Goal: Information Seeking & Learning: Learn about a topic

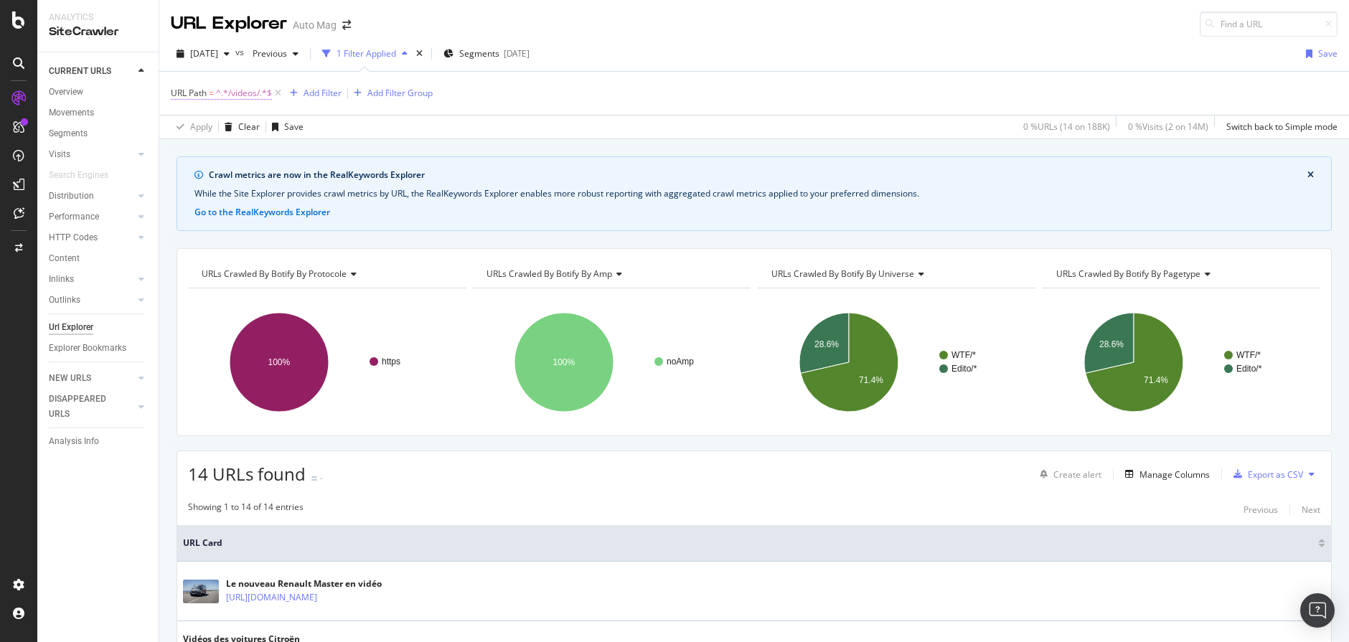
click at [255, 93] on span "^.*/videos/.*$" at bounding box center [244, 93] width 56 height 20
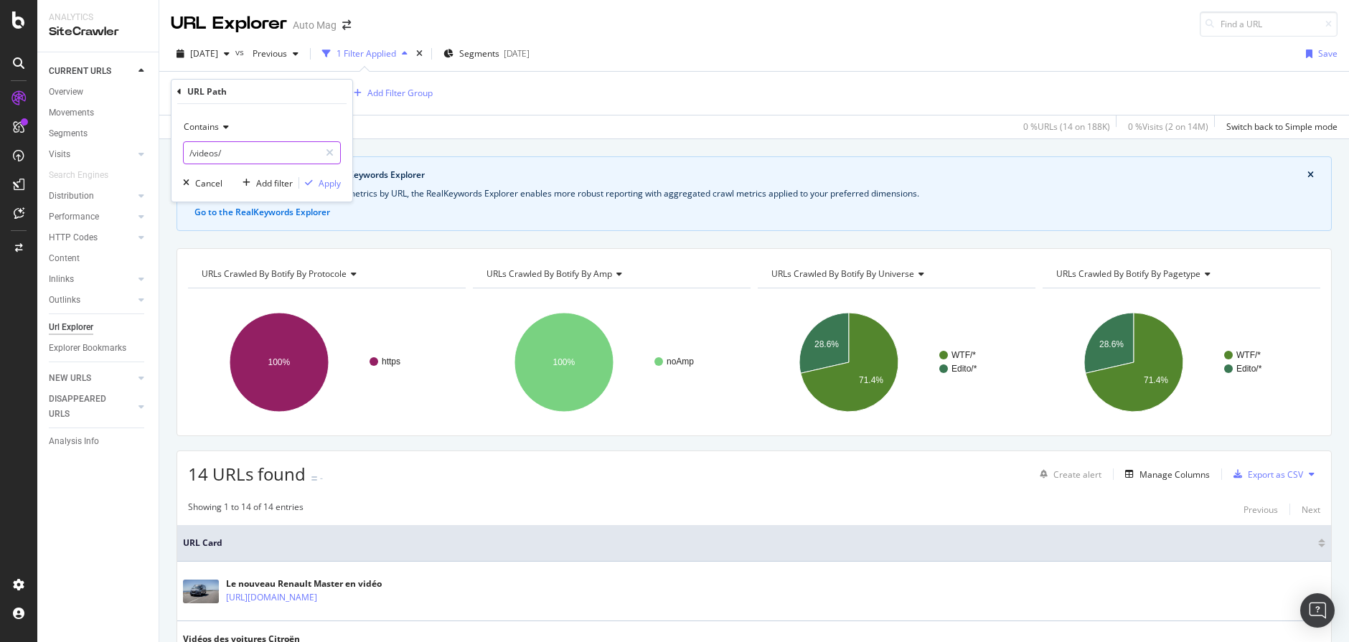
click at [231, 154] on input "/videos/" at bounding box center [252, 152] width 136 height 23
type input "/toutes-les-videos/"
click at [319, 181] on div "Apply" at bounding box center [330, 183] width 22 height 12
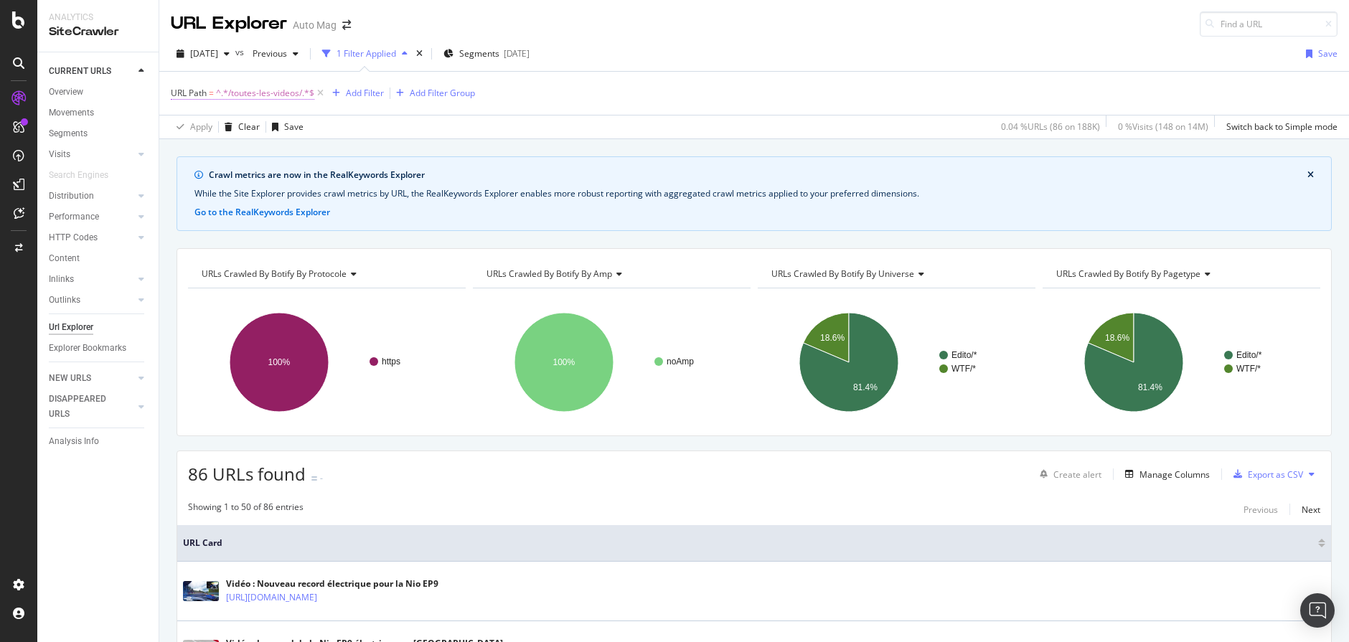
click at [261, 89] on span "^.*/toutes-les-videos/.*$" at bounding box center [265, 93] width 98 height 20
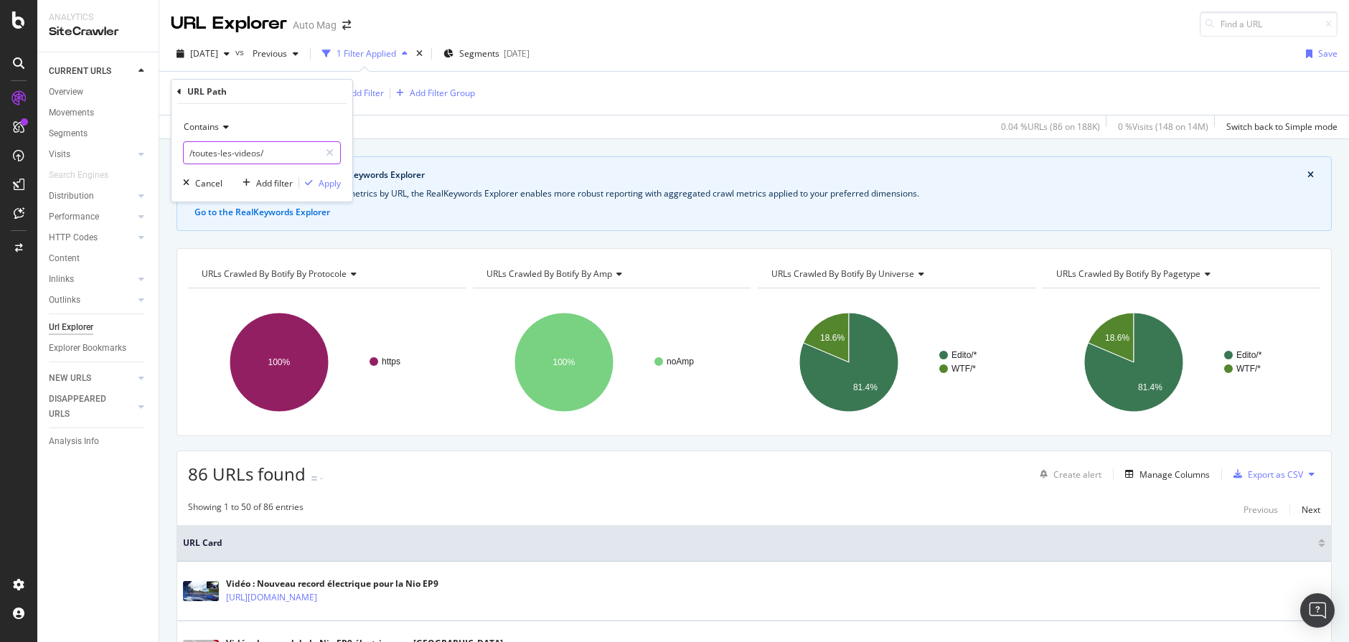
click at [288, 153] on input "/toutes-les-videos/" at bounding box center [252, 152] width 136 height 23
click at [220, 121] on div "Contains" at bounding box center [262, 127] width 158 height 23
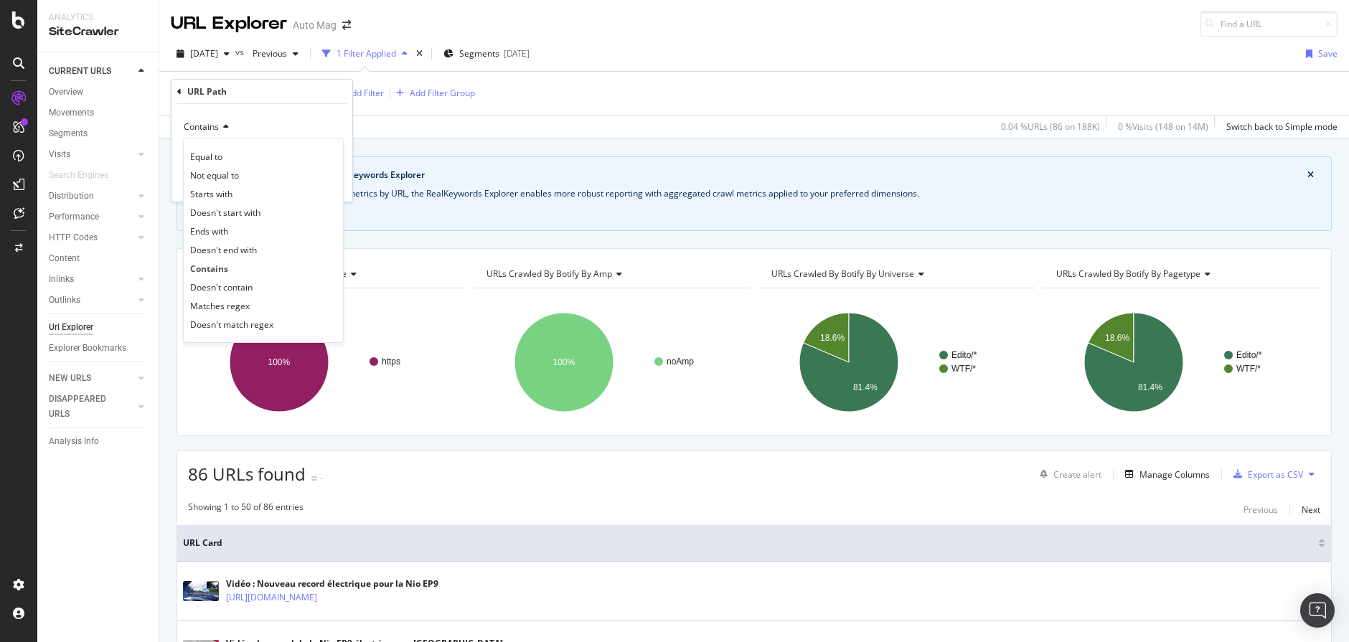
click at [541, 123] on div "Apply Clear Save 0.04 % URLs ( 86 on 188K ) 0 % Visits ( 148 on 14M ) Switch ba…" at bounding box center [754, 127] width 1190 height 24
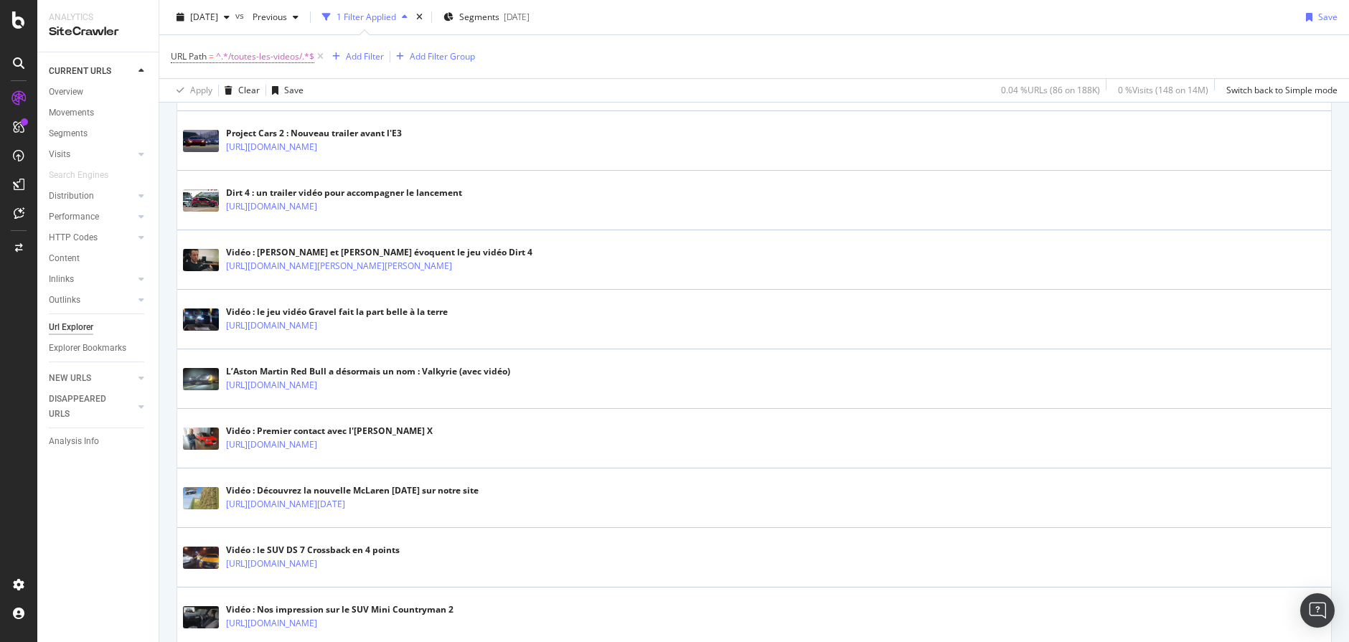
scroll to position [2980, 0]
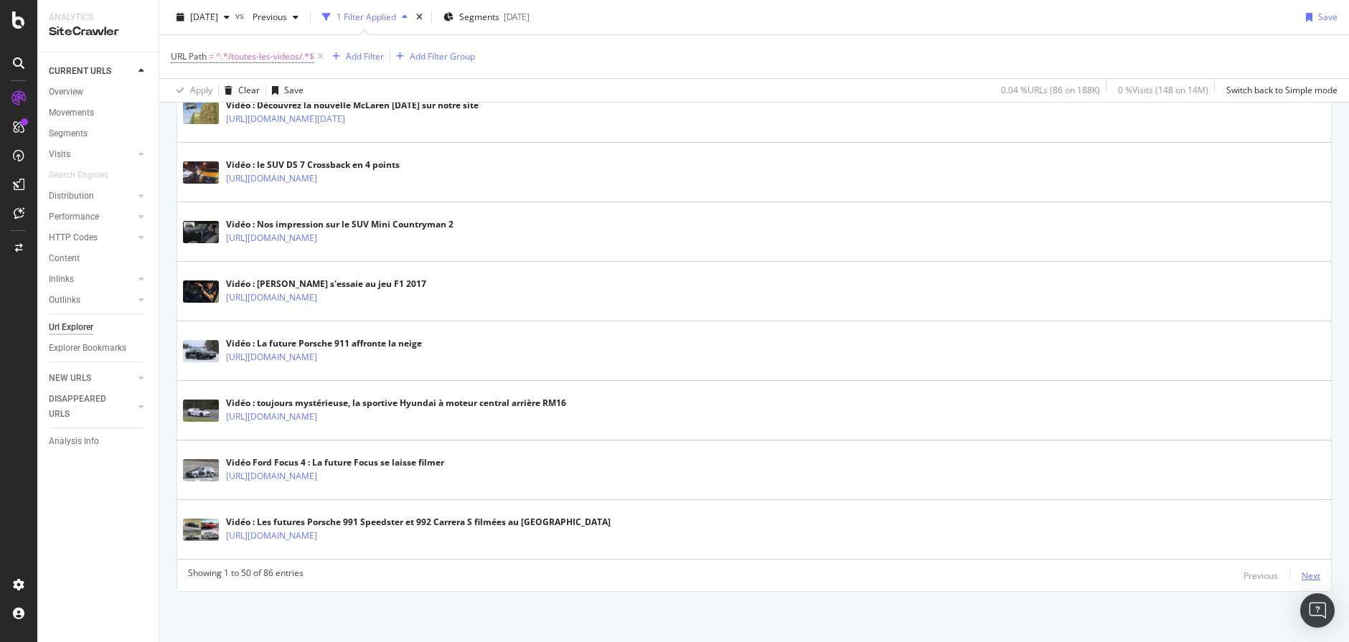
click at [1310, 573] on div "Next" at bounding box center [1311, 576] width 19 height 12
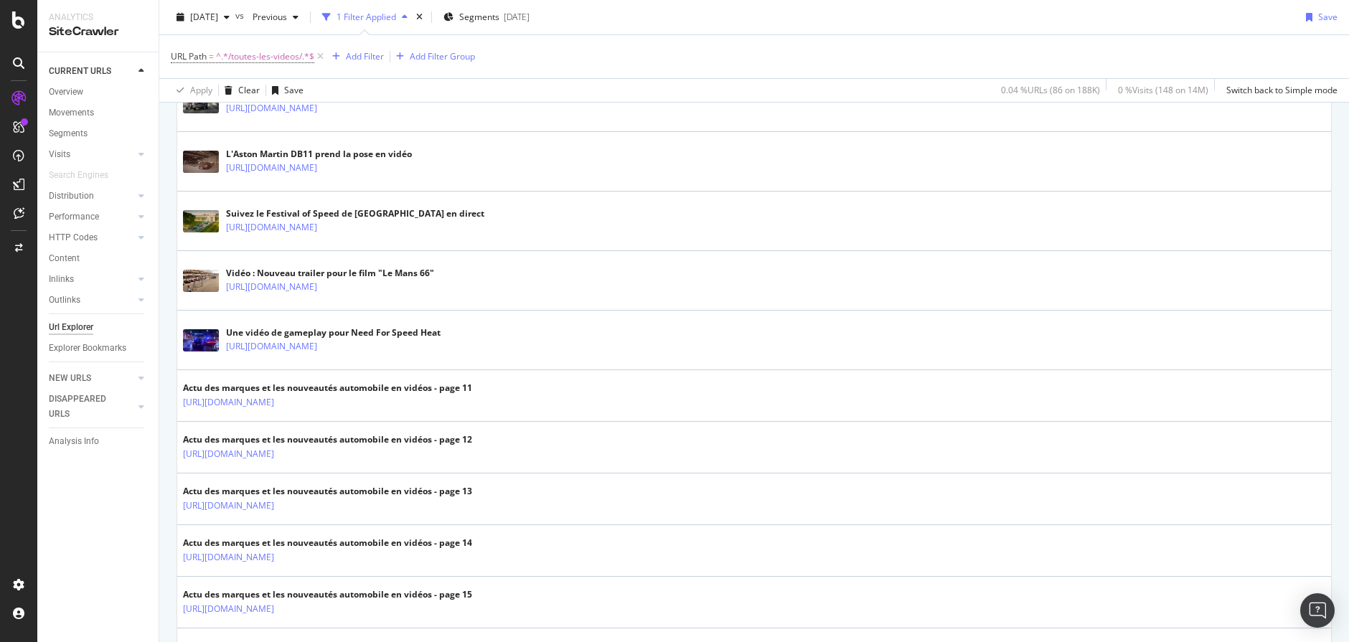
scroll to position [2020, 0]
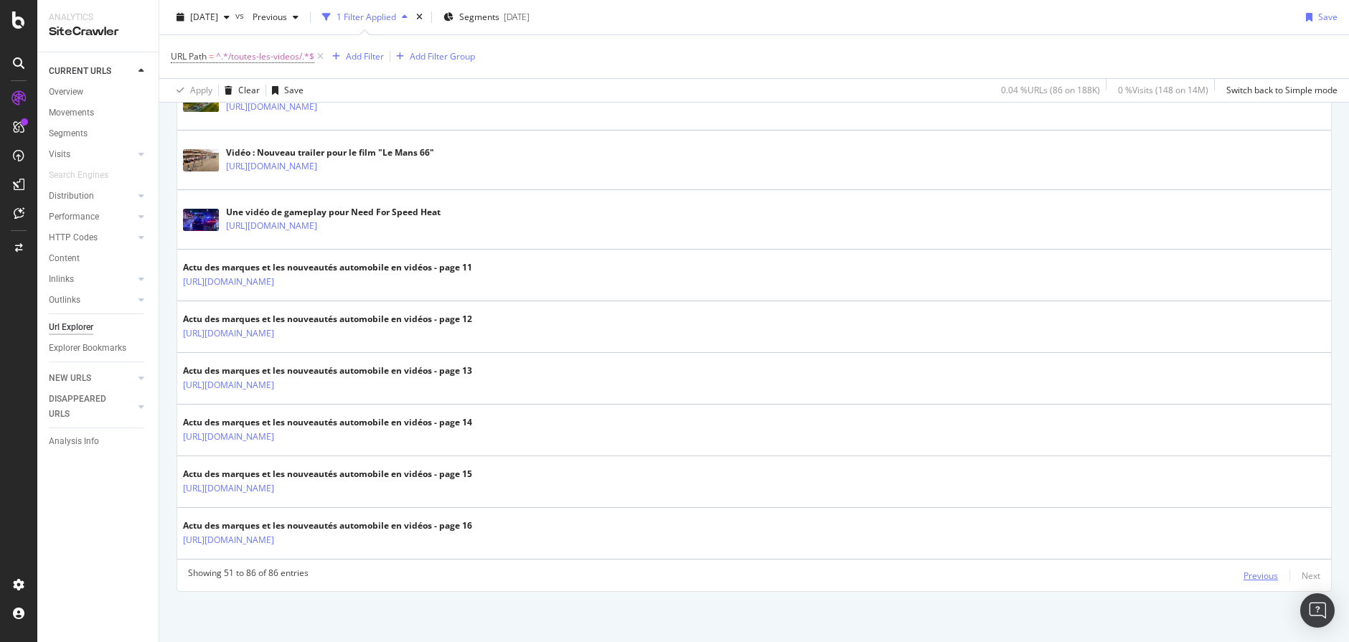
click at [1262, 571] on div "Previous" at bounding box center [1260, 576] width 34 height 12
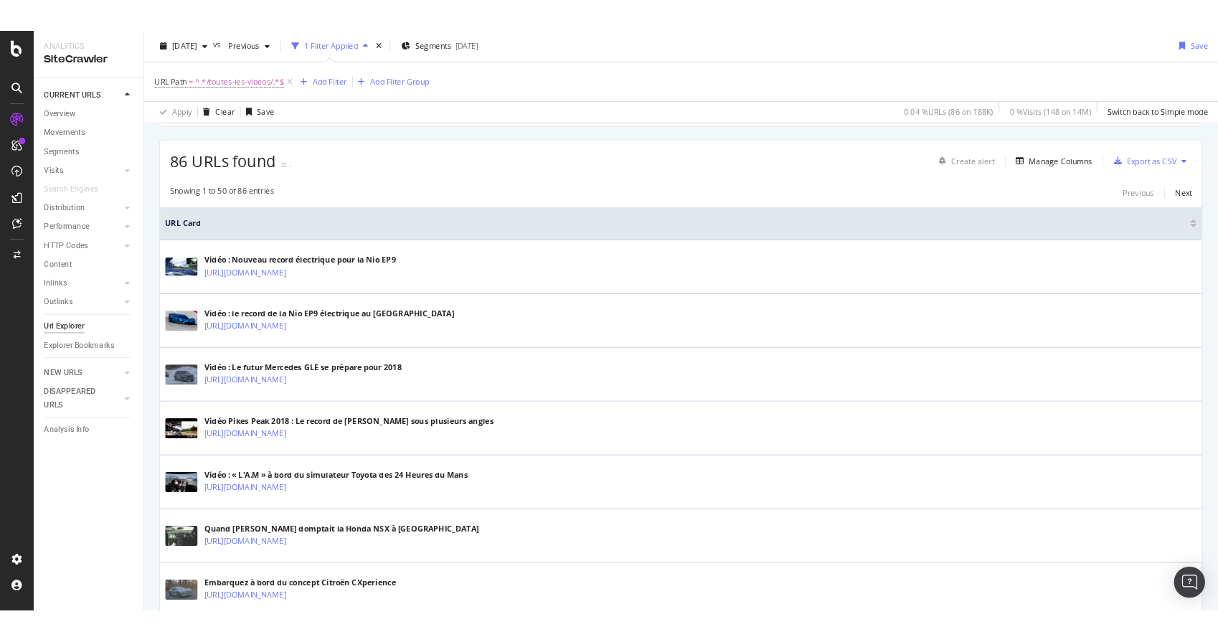
scroll to position [329, 0]
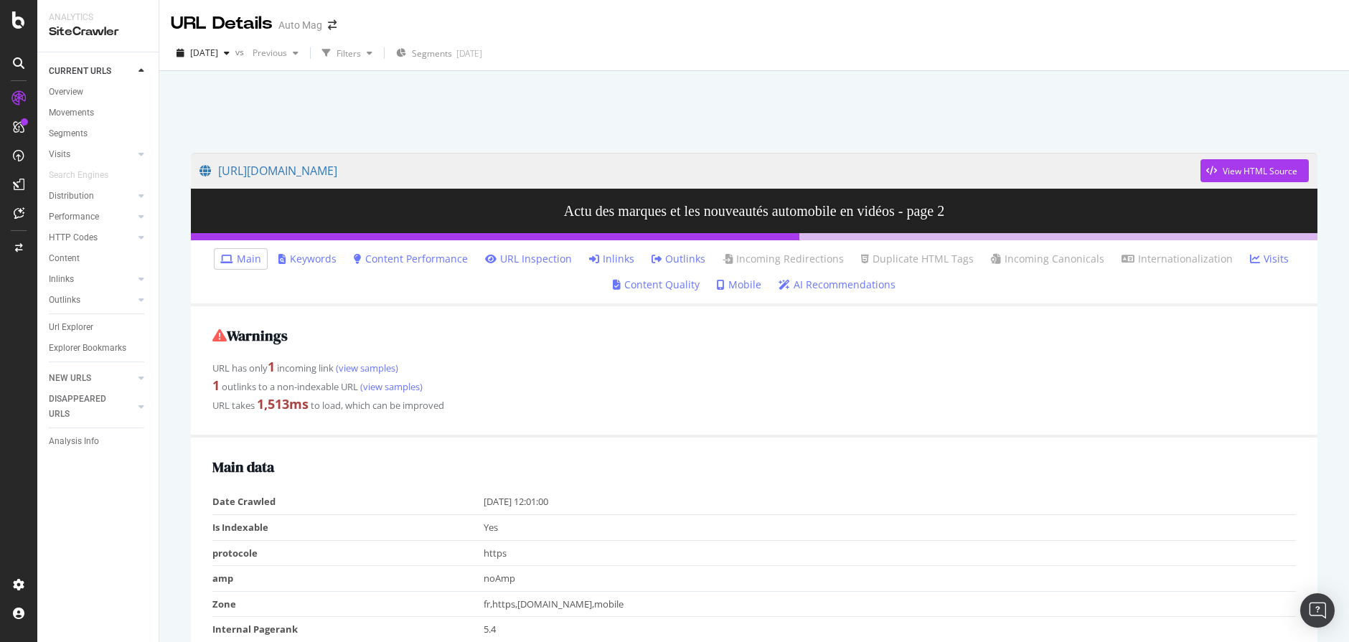
click at [624, 257] on link "Inlinks" at bounding box center [611, 259] width 45 height 14
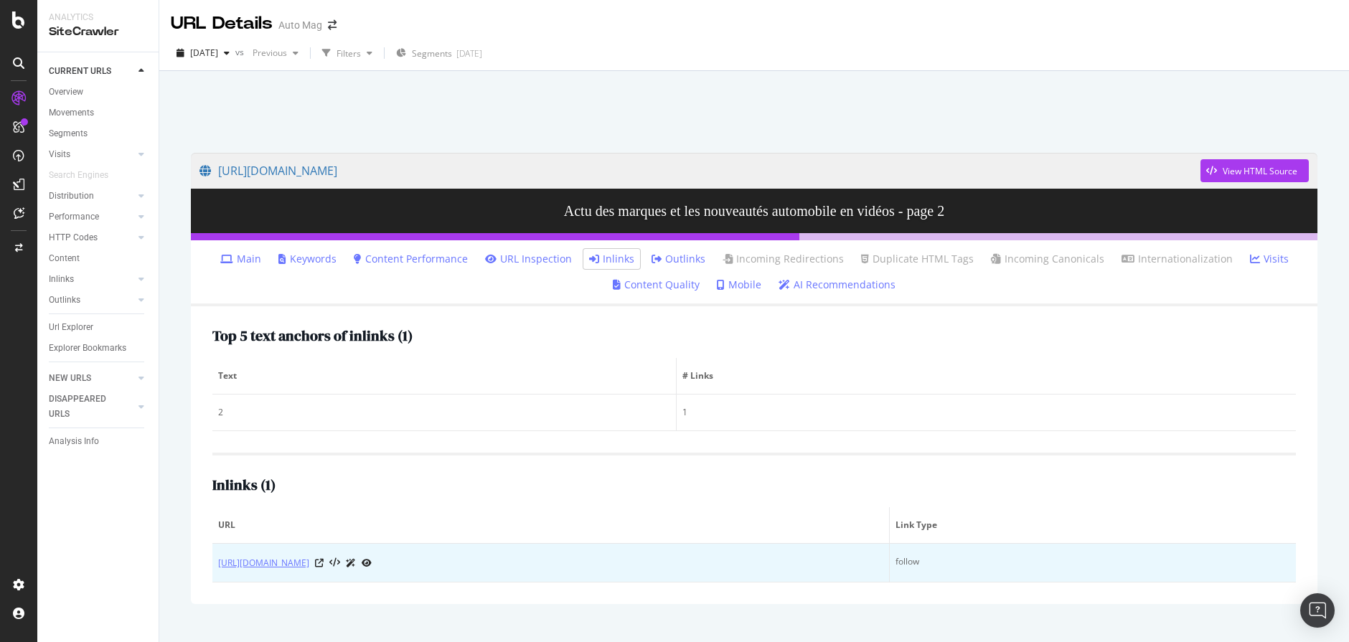
click at [309, 565] on link "https://www.automobile-magazine.fr/toutes-les-videos" at bounding box center [263, 563] width 91 height 14
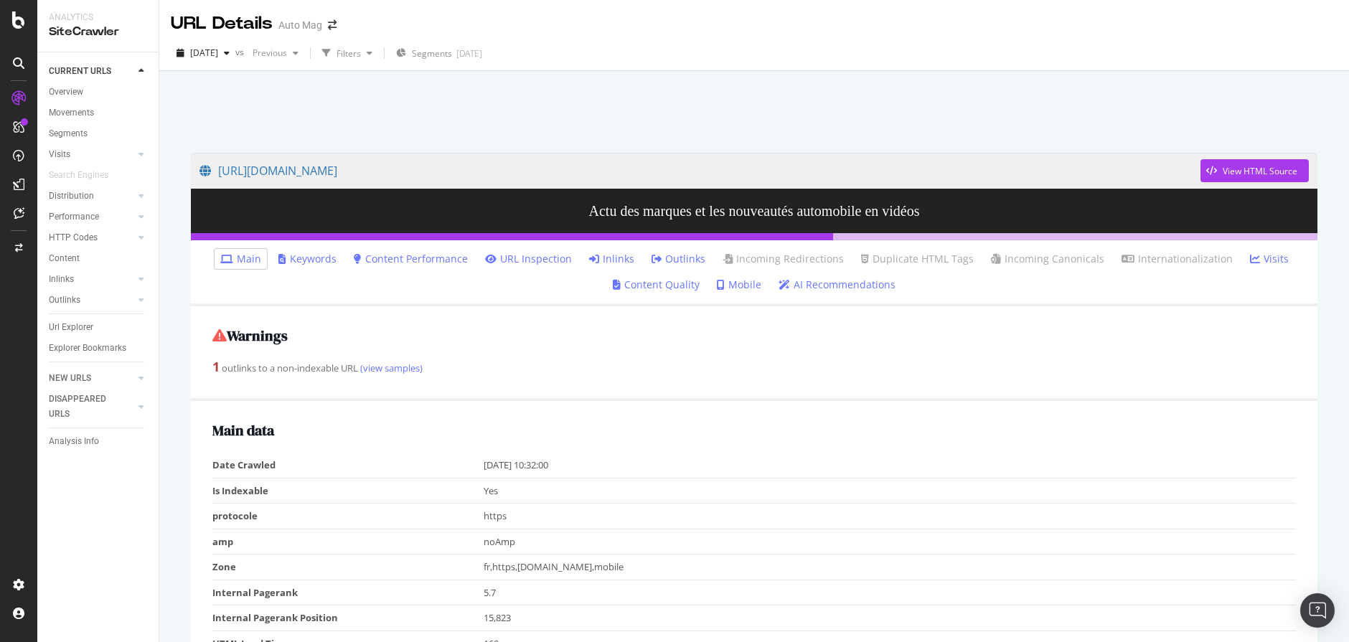
click at [621, 260] on link "Inlinks" at bounding box center [611, 259] width 45 height 14
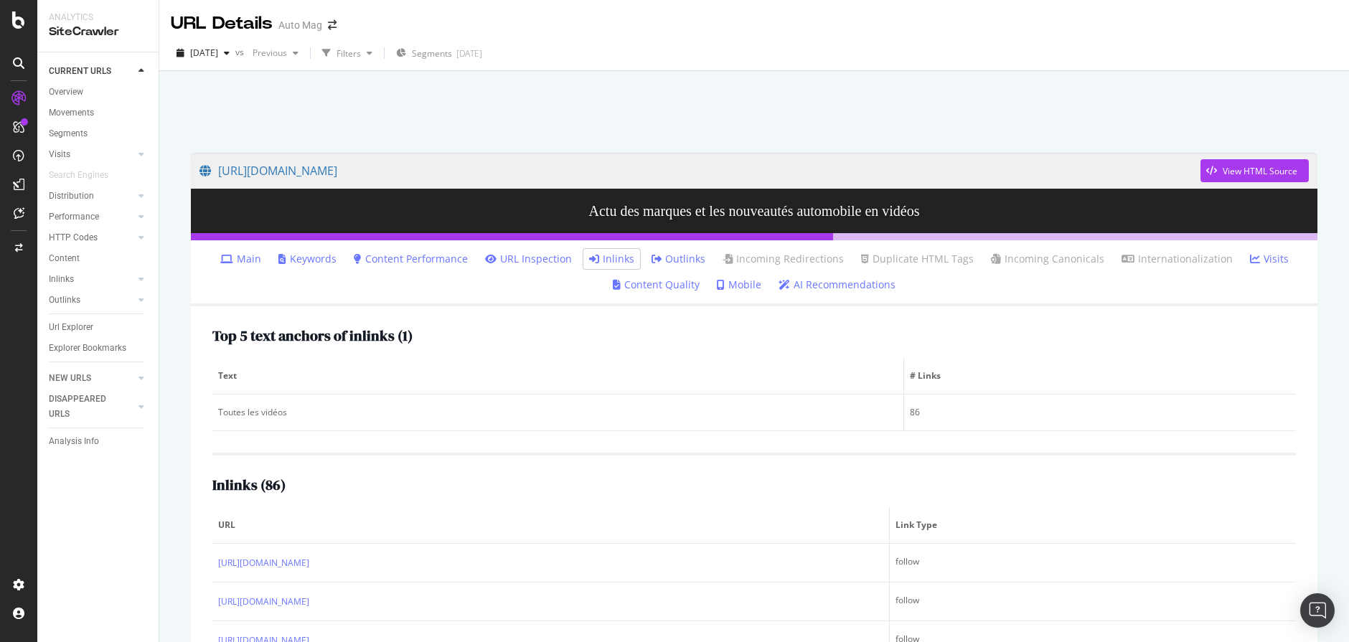
scroll to position [260, 0]
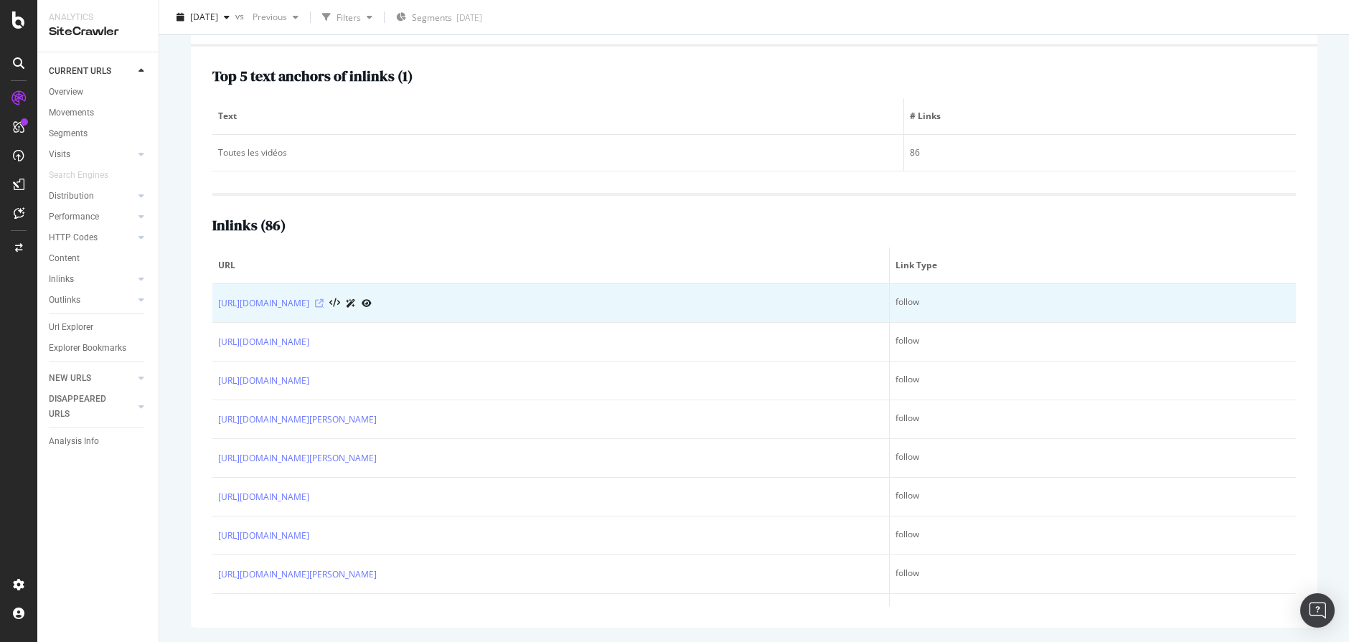
click at [324, 305] on icon at bounding box center [319, 303] width 9 height 9
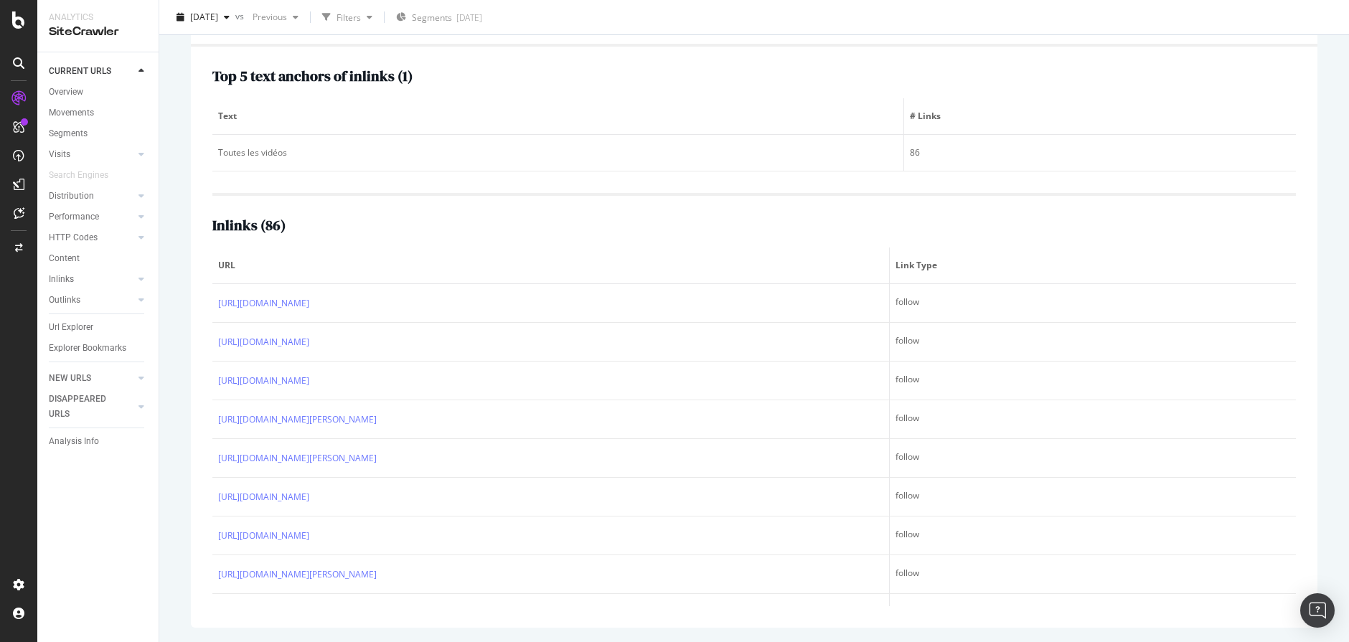
scroll to position [0, 0]
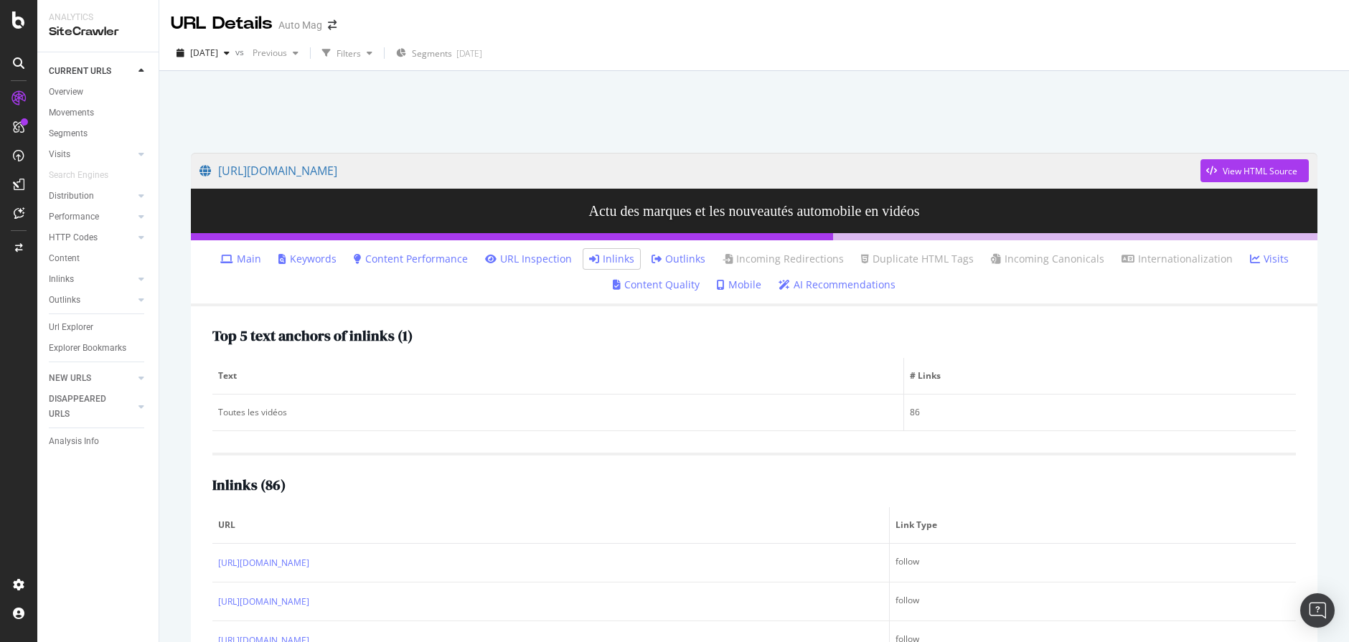
click at [256, 258] on link "Main" at bounding box center [240, 259] width 41 height 14
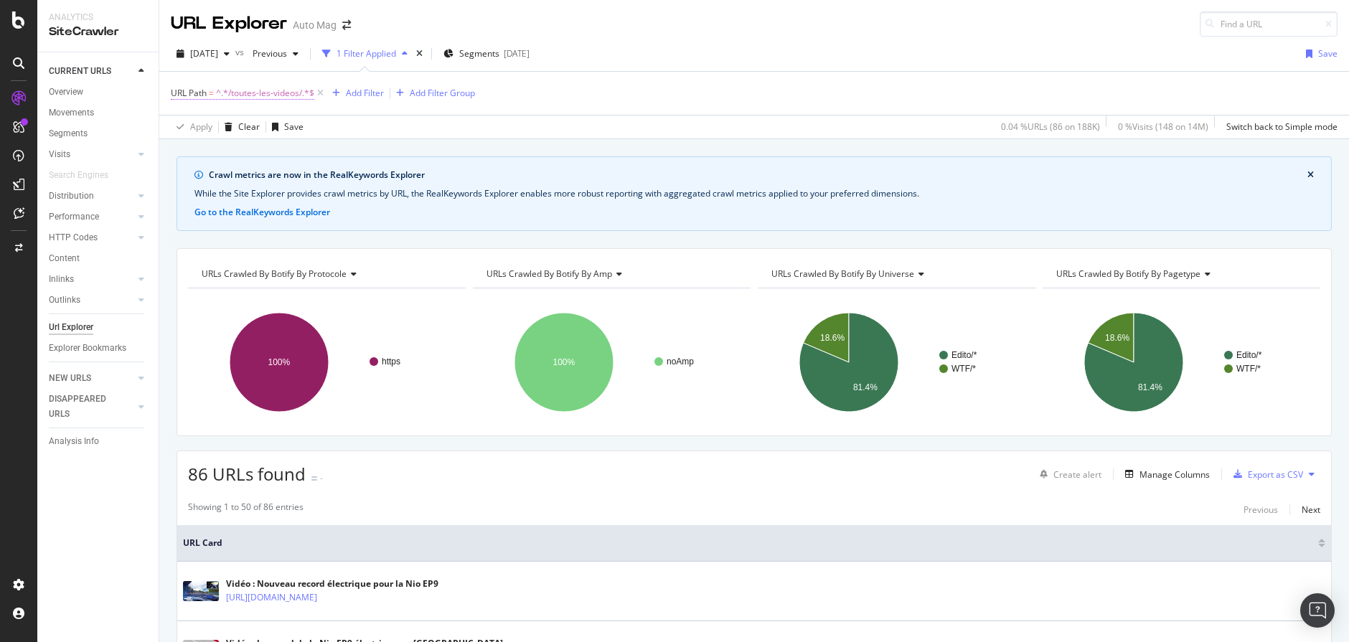
click at [273, 93] on span "^.*/toutes-les-videos/.*$" at bounding box center [265, 93] width 98 height 20
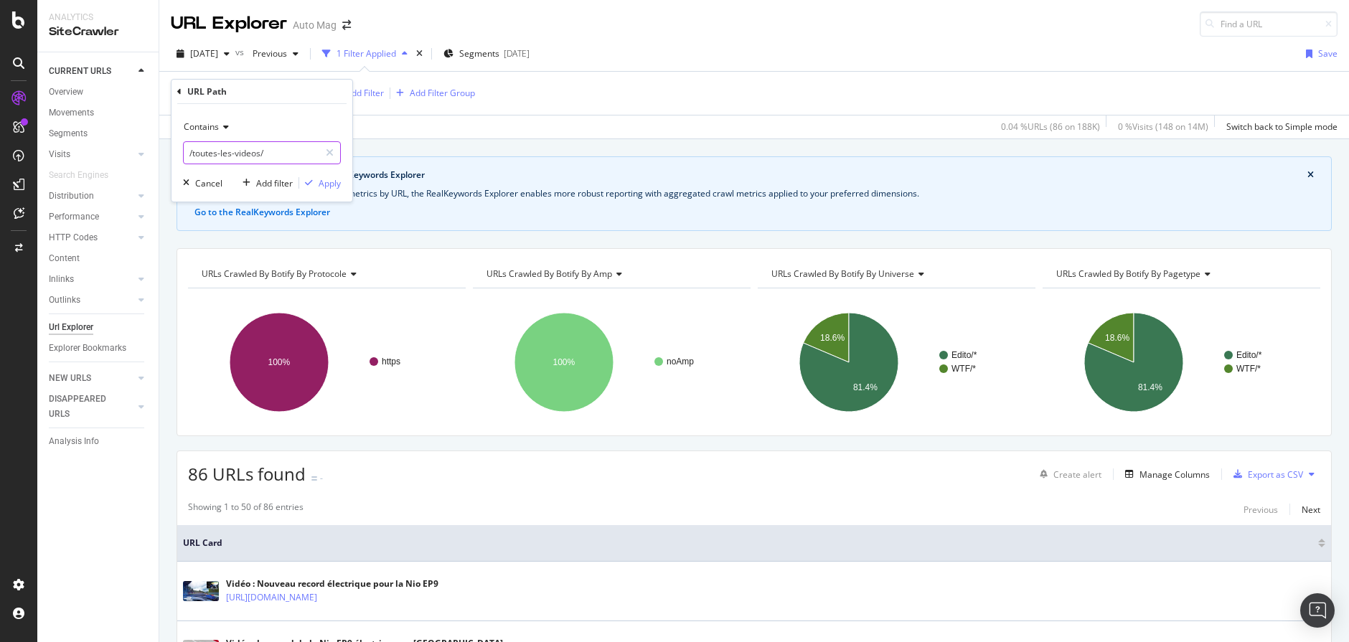
click at [241, 154] on input "/toutes-les-videos/" at bounding box center [252, 152] width 136 height 23
click at [273, 150] on input "/toutes-les-videos/" at bounding box center [252, 152] width 136 height 23
type input "/toutes-les-photos/"
click at [336, 188] on div "Apply" at bounding box center [330, 183] width 22 height 12
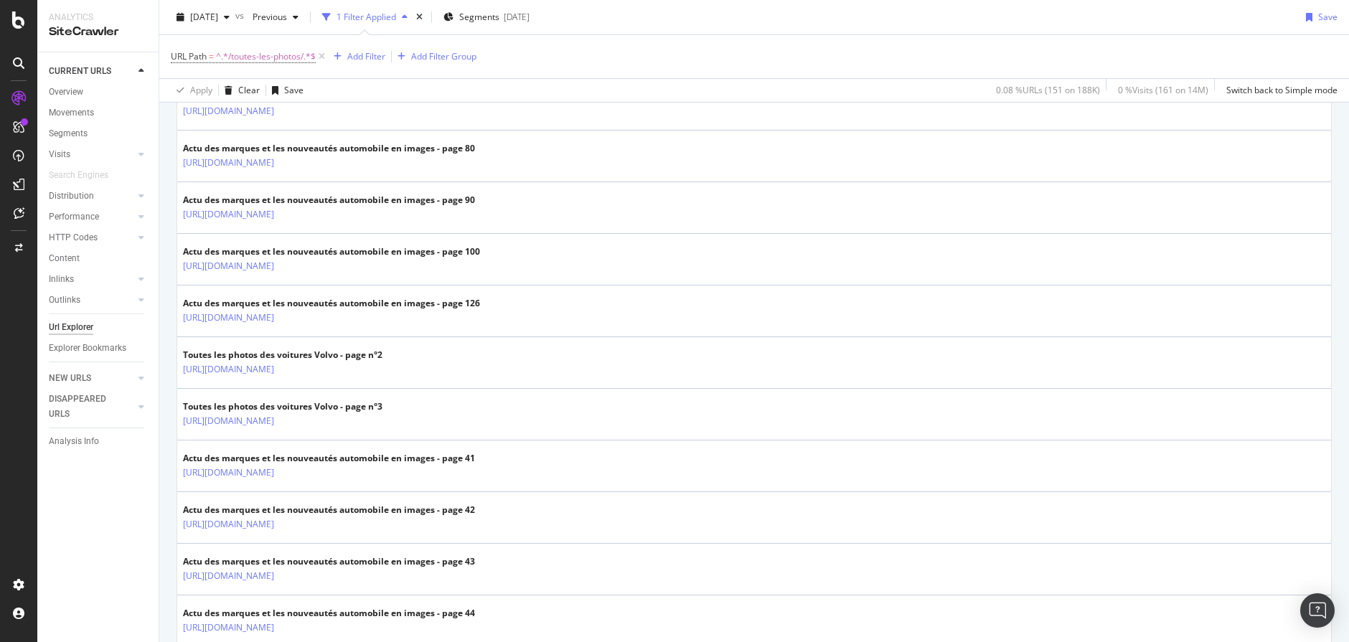
scroll to position [2730, 0]
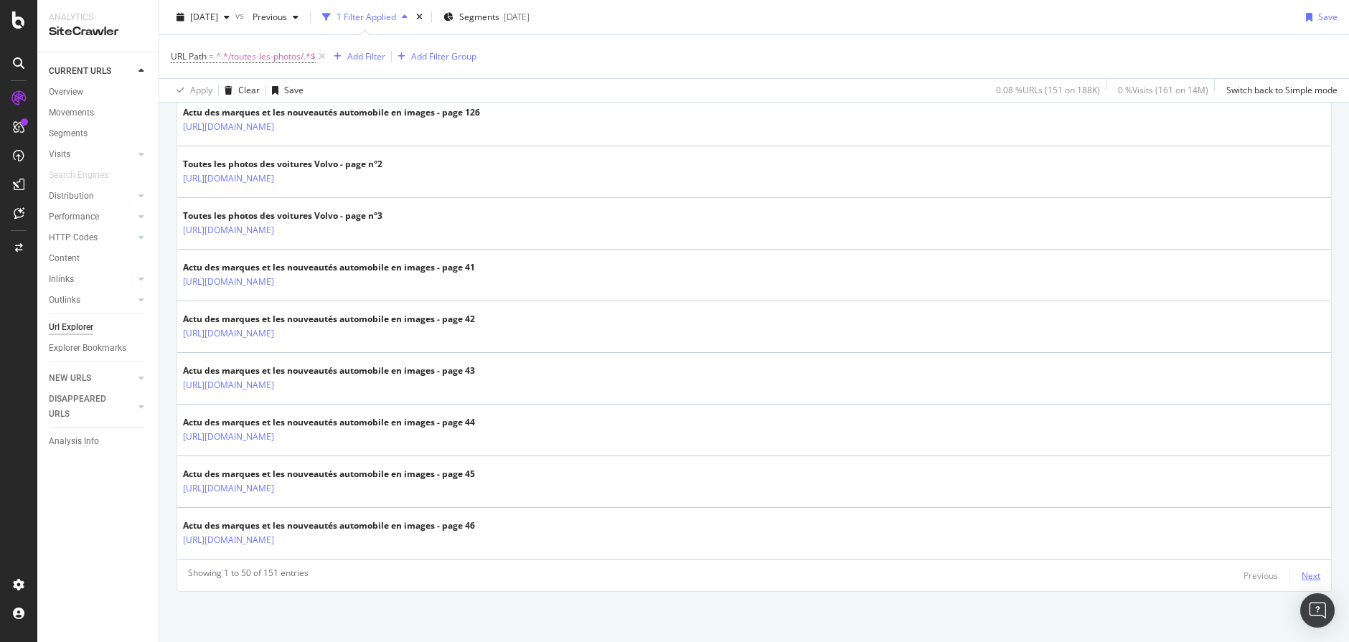
click at [1307, 573] on div "Next" at bounding box center [1311, 576] width 19 height 12
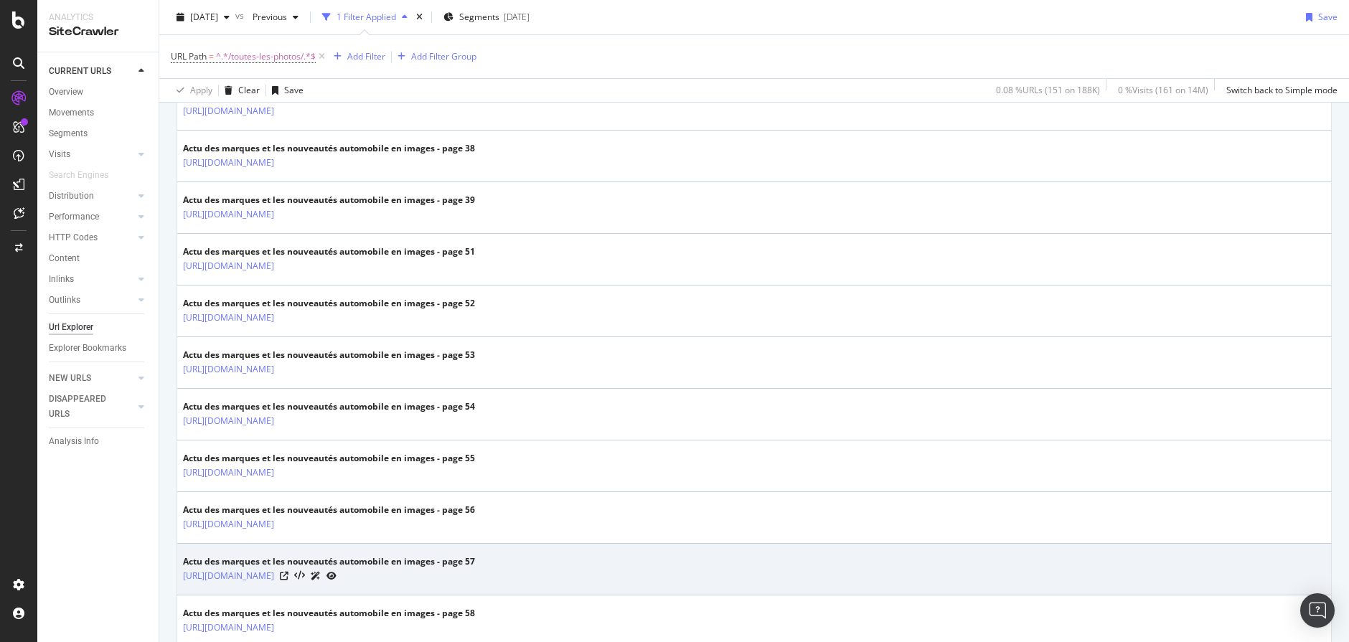
scroll to position [2585, 0]
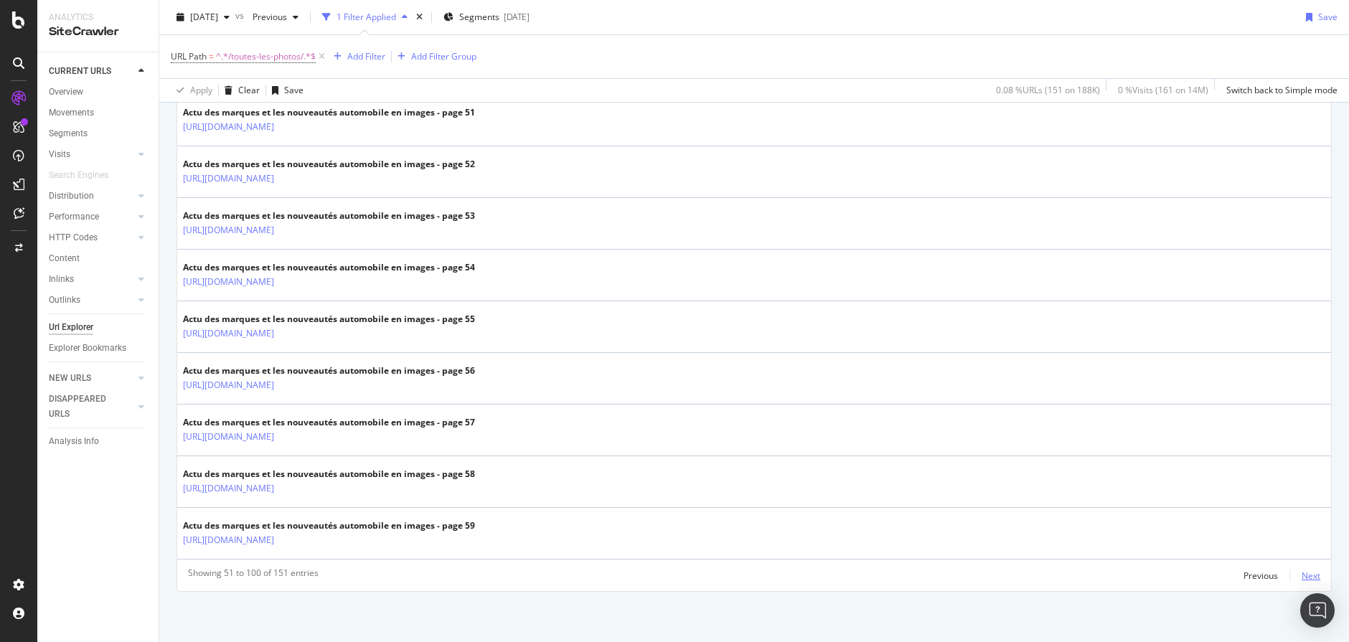
click at [1311, 575] on div "Next" at bounding box center [1311, 576] width 19 height 12
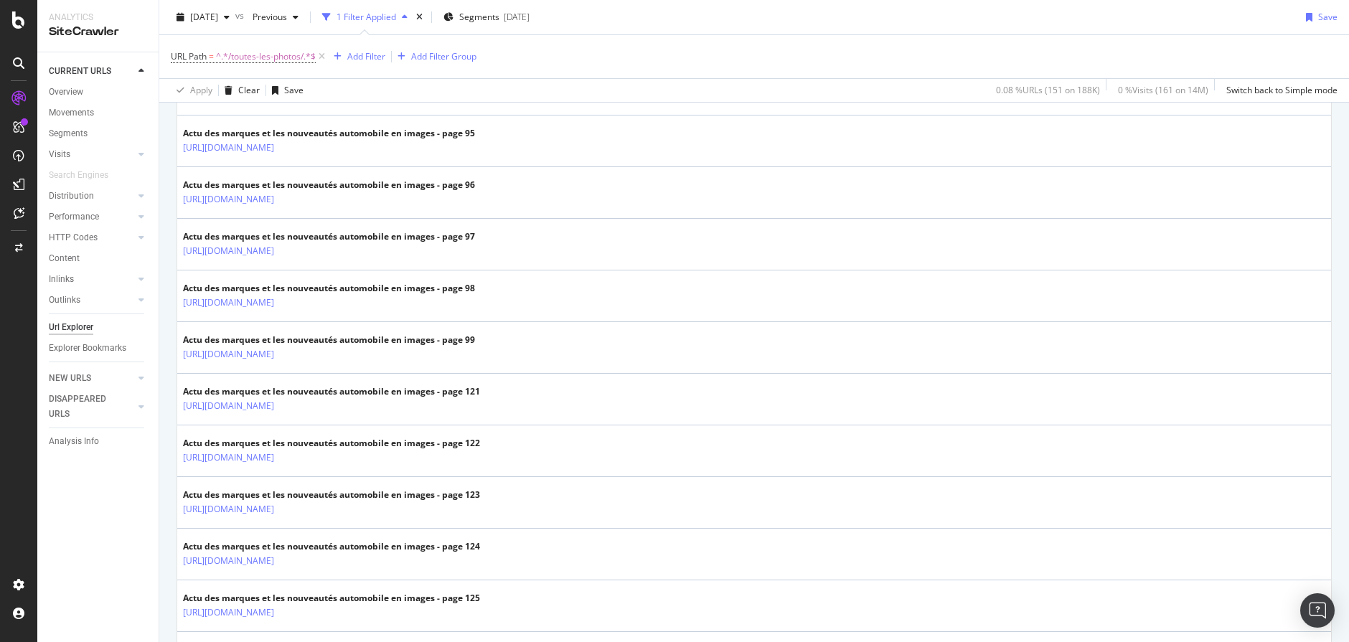
scroll to position [2593, 0]
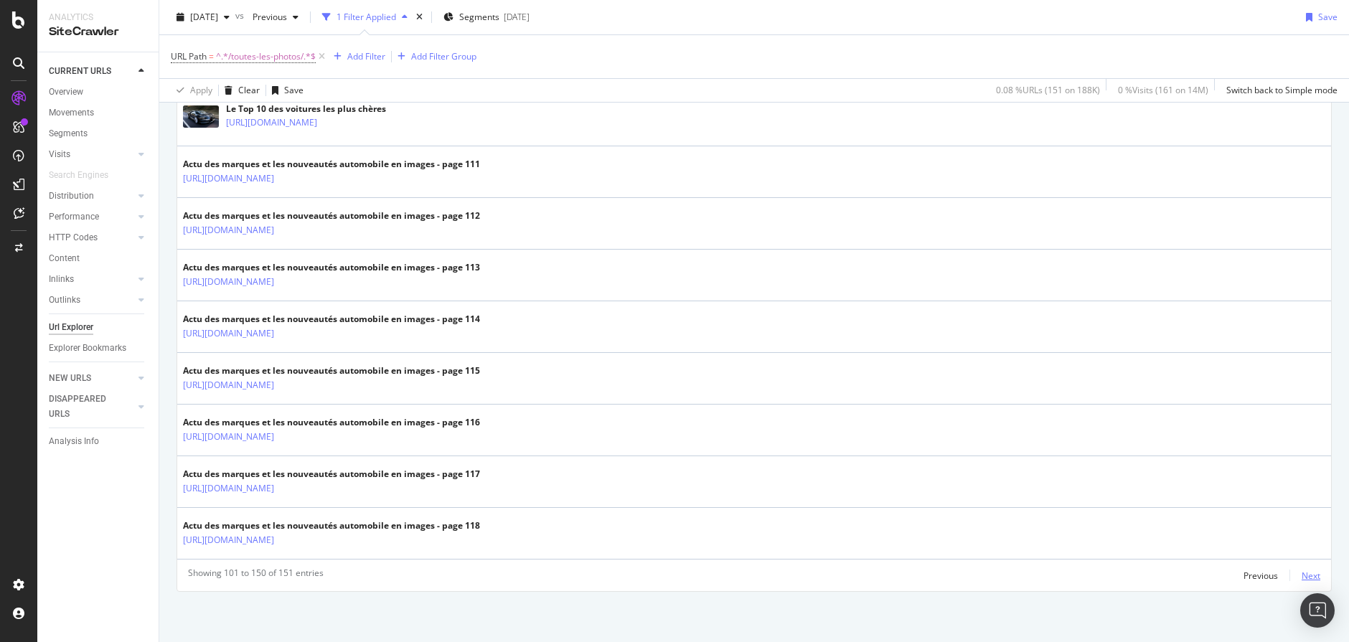
click at [1310, 573] on div "Next" at bounding box center [1311, 576] width 19 height 12
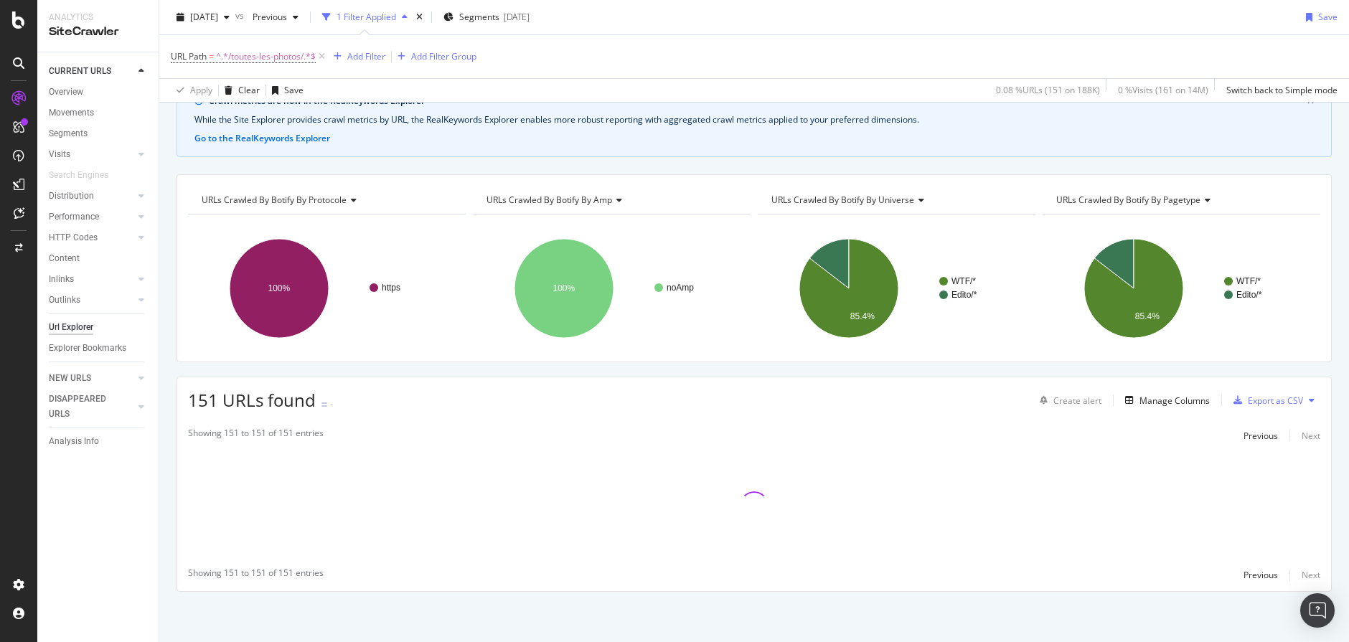
scroll to position [74, 0]
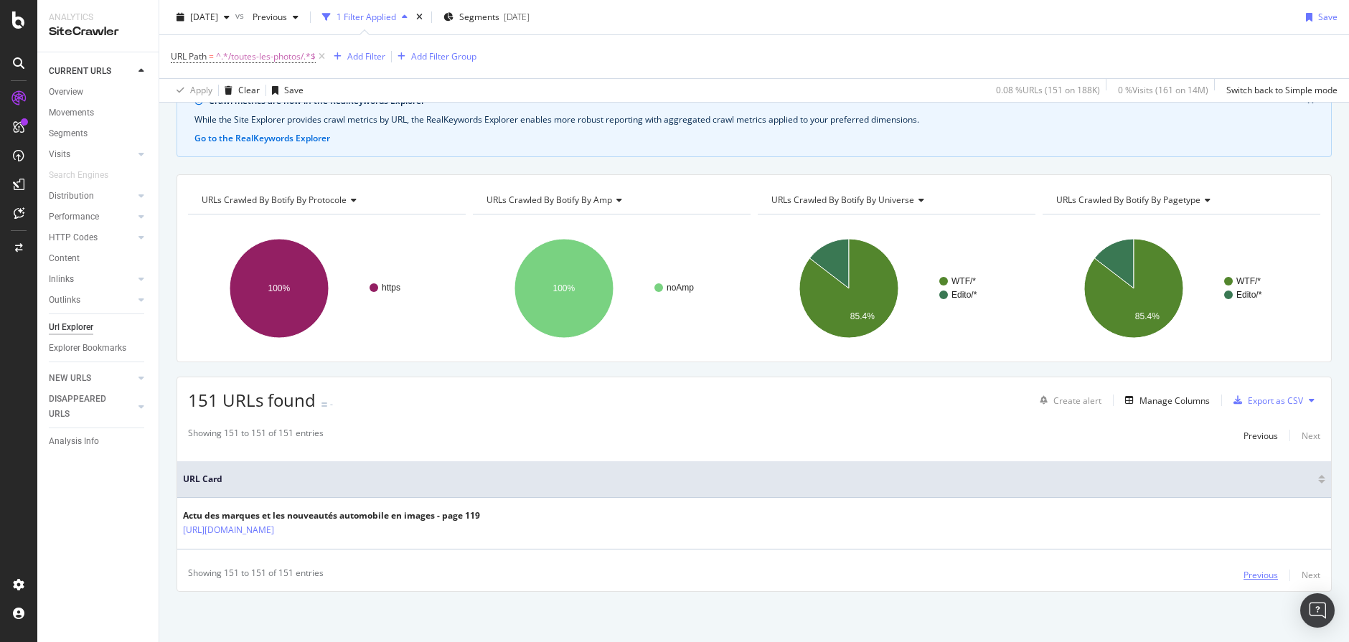
click at [1257, 578] on div "Previous" at bounding box center [1260, 575] width 34 height 12
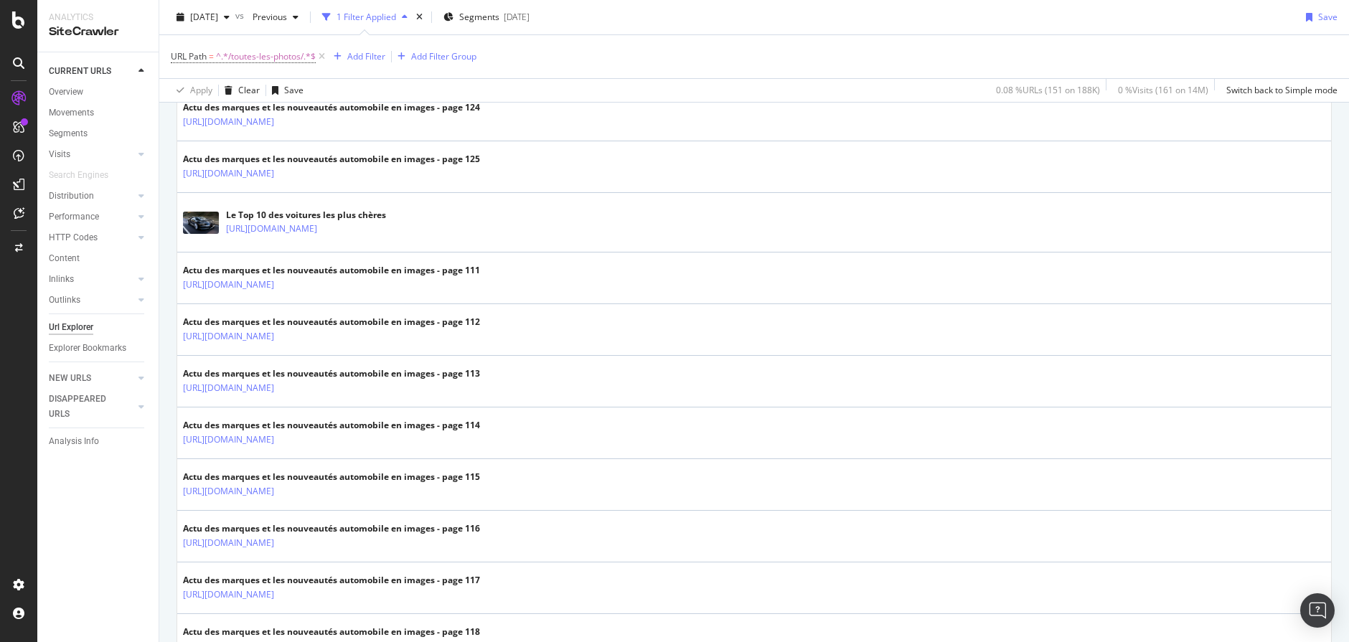
scroll to position [2593, 0]
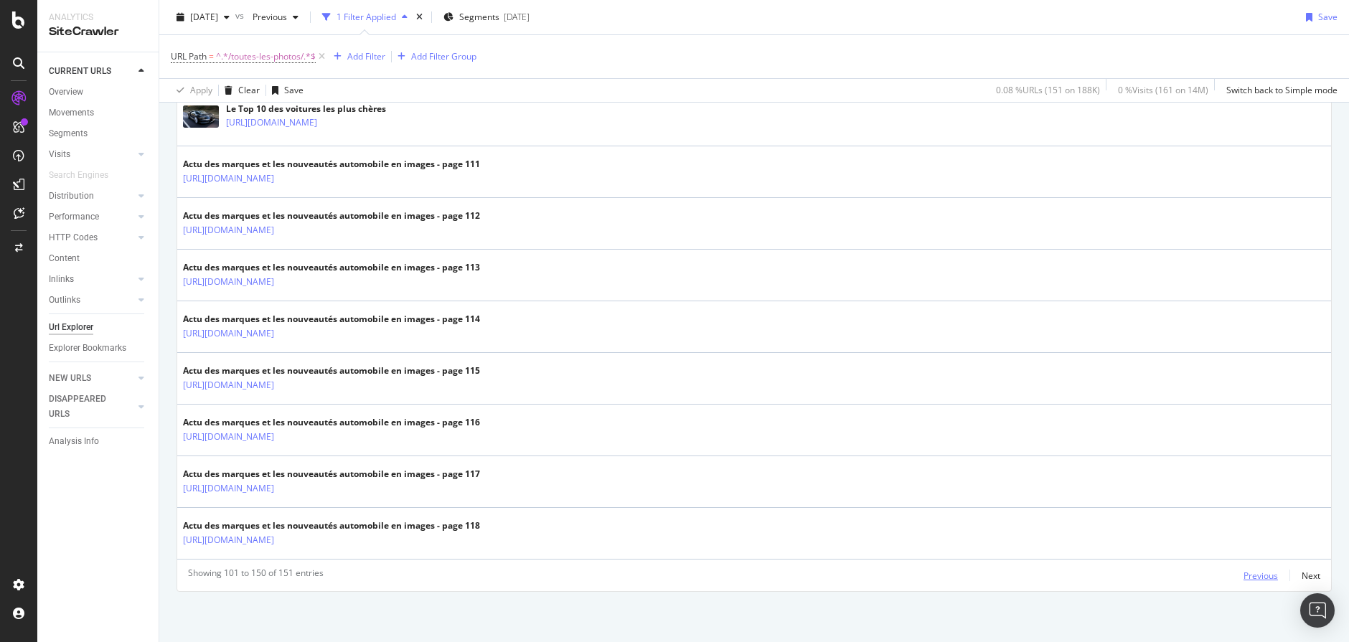
click at [1256, 570] on div "Previous" at bounding box center [1260, 576] width 34 height 12
click at [1257, 576] on div "Previous" at bounding box center [1260, 576] width 34 height 12
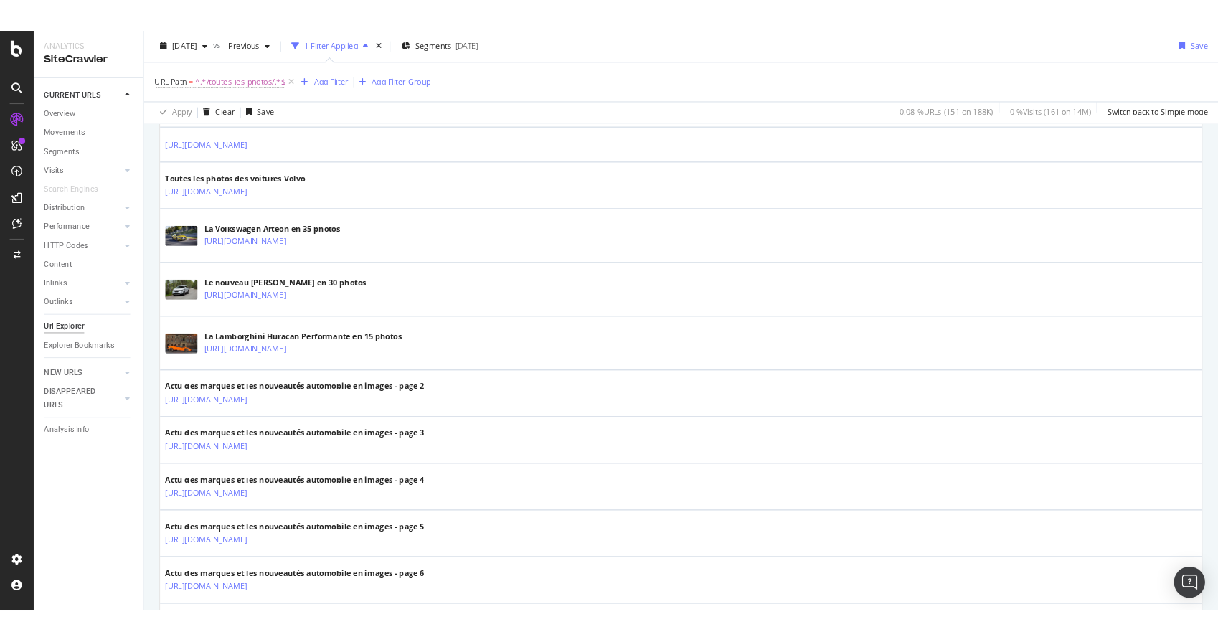
scroll to position [1521, 0]
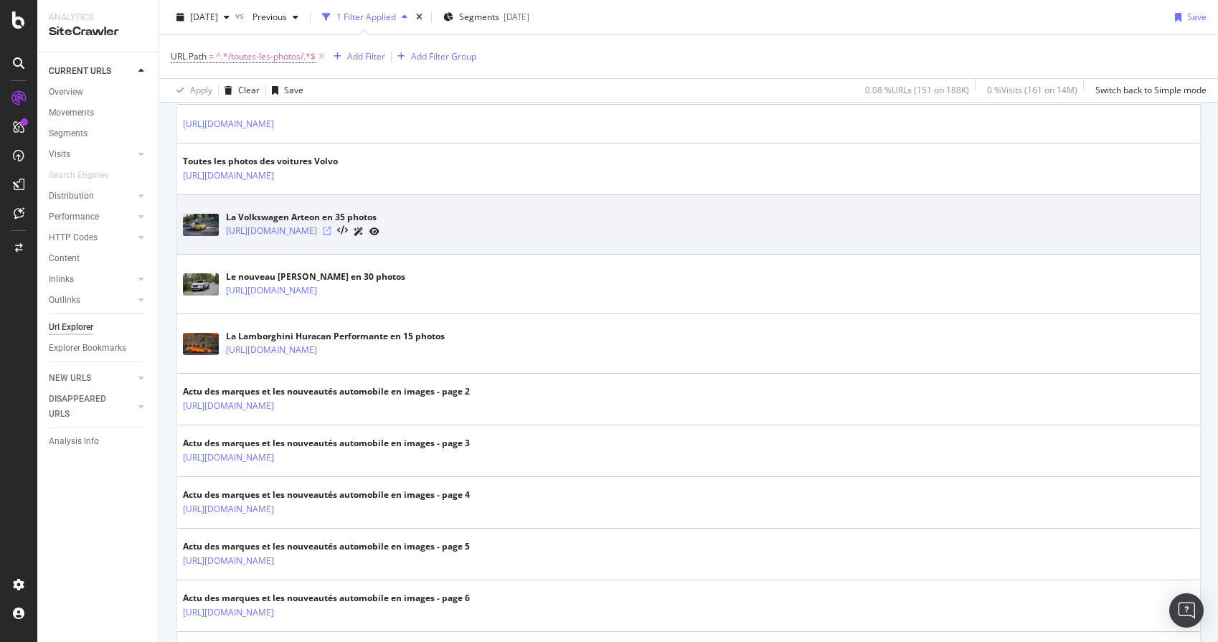
click at [332, 228] on icon at bounding box center [327, 231] width 9 height 9
